Goal: Use online tool/utility: Utilize a website feature to perform a specific function

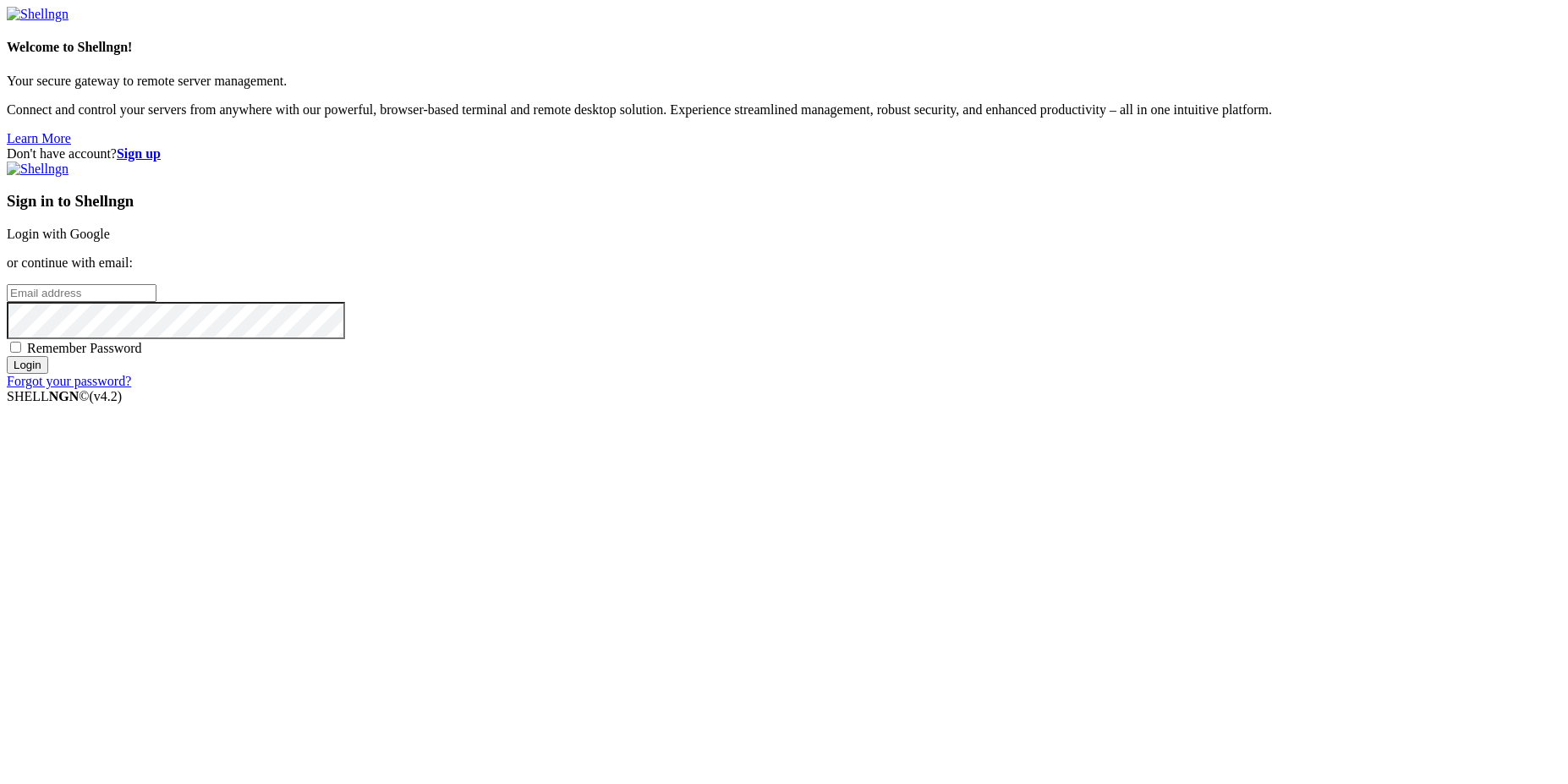
click at [110, 241] on link "Login with Google" at bounding box center [58, 234] width 103 height 14
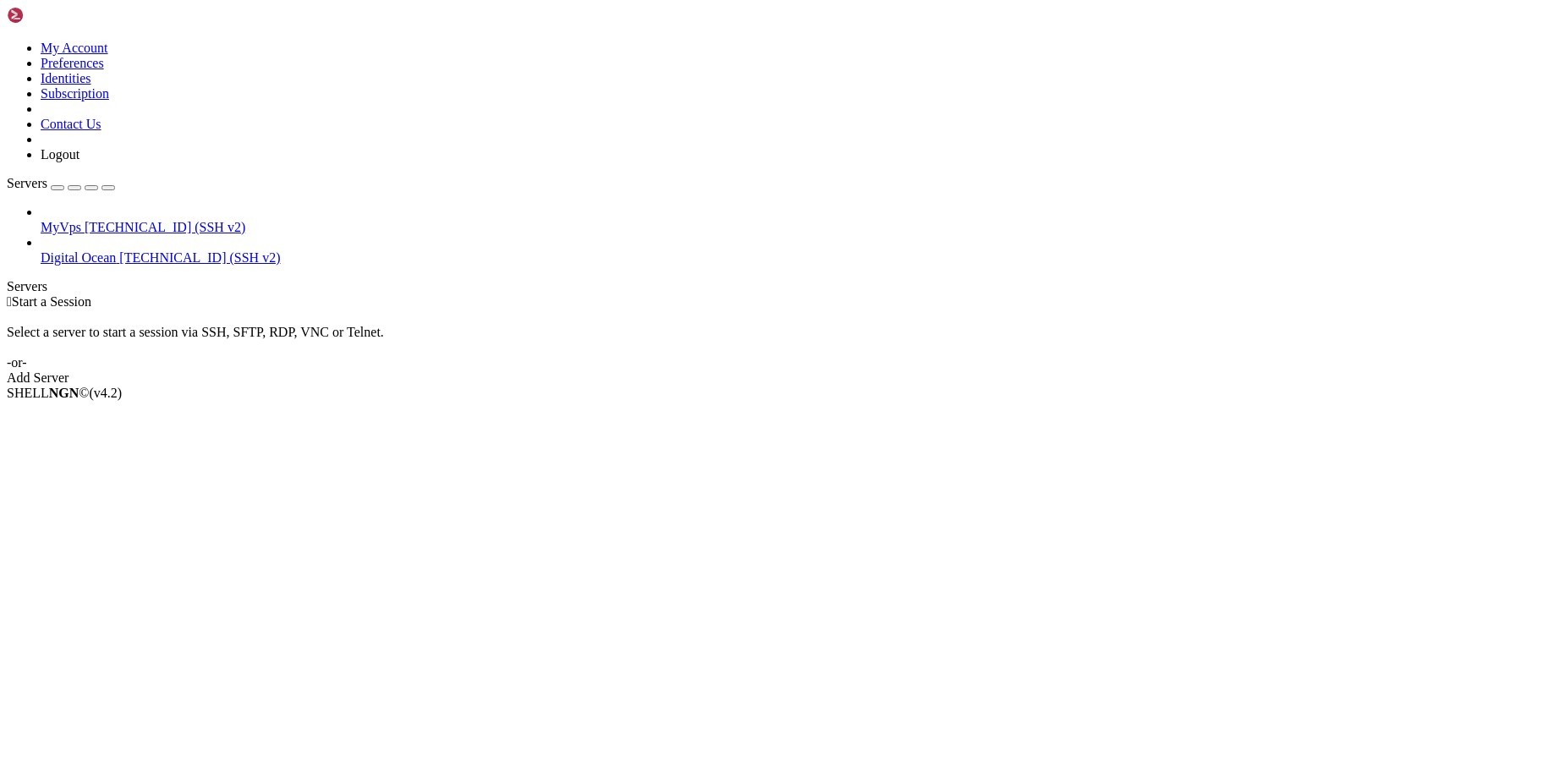
click at [96, 219] on span "[TECHNICAL_ID] (SSH v2)" at bounding box center [164, 226] width 160 height 14
click at [91, 250] on span "Digital Ocean" at bounding box center [78, 257] width 75 height 14
click at [108, 219] on span "[TECHNICAL_ID] (SSH v2)" at bounding box center [164, 226] width 160 height 14
click at [116, 250] on span "Digital Ocean" at bounding box center [78, 257] width 75 height 14
click at [888, 370] on div "Add Server" at bounding box center [784, 378] width 1555 height 15
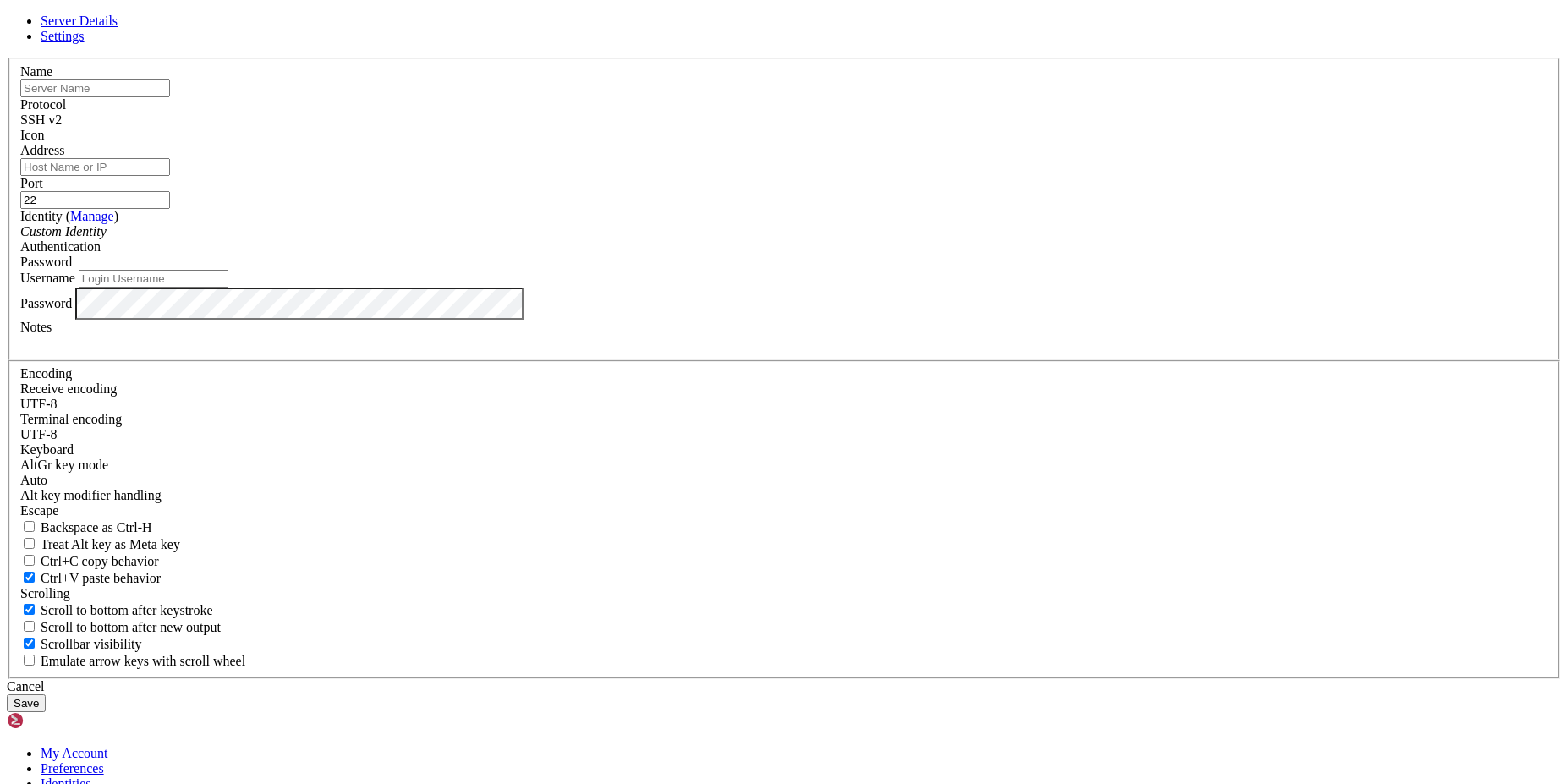
click at [911, 679] on div "Cancel" at bounding box center [784, 686] width 1555 height 15
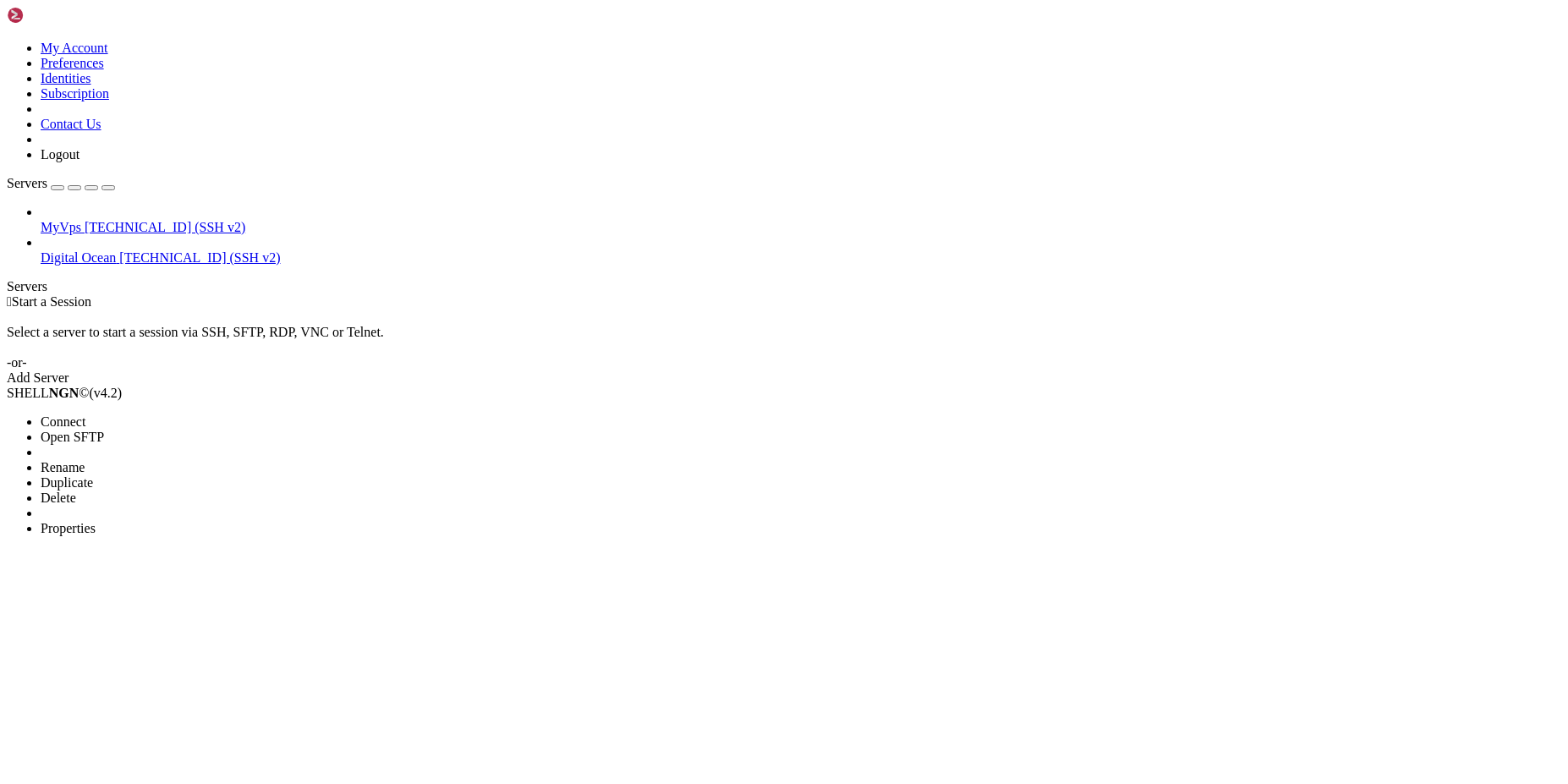
click at [85, 415] on span "Connect" at bounding box center [63, 421] width 45 height 14
